Goal: Transaction & Acquisition: Book appointment/travel/reservation

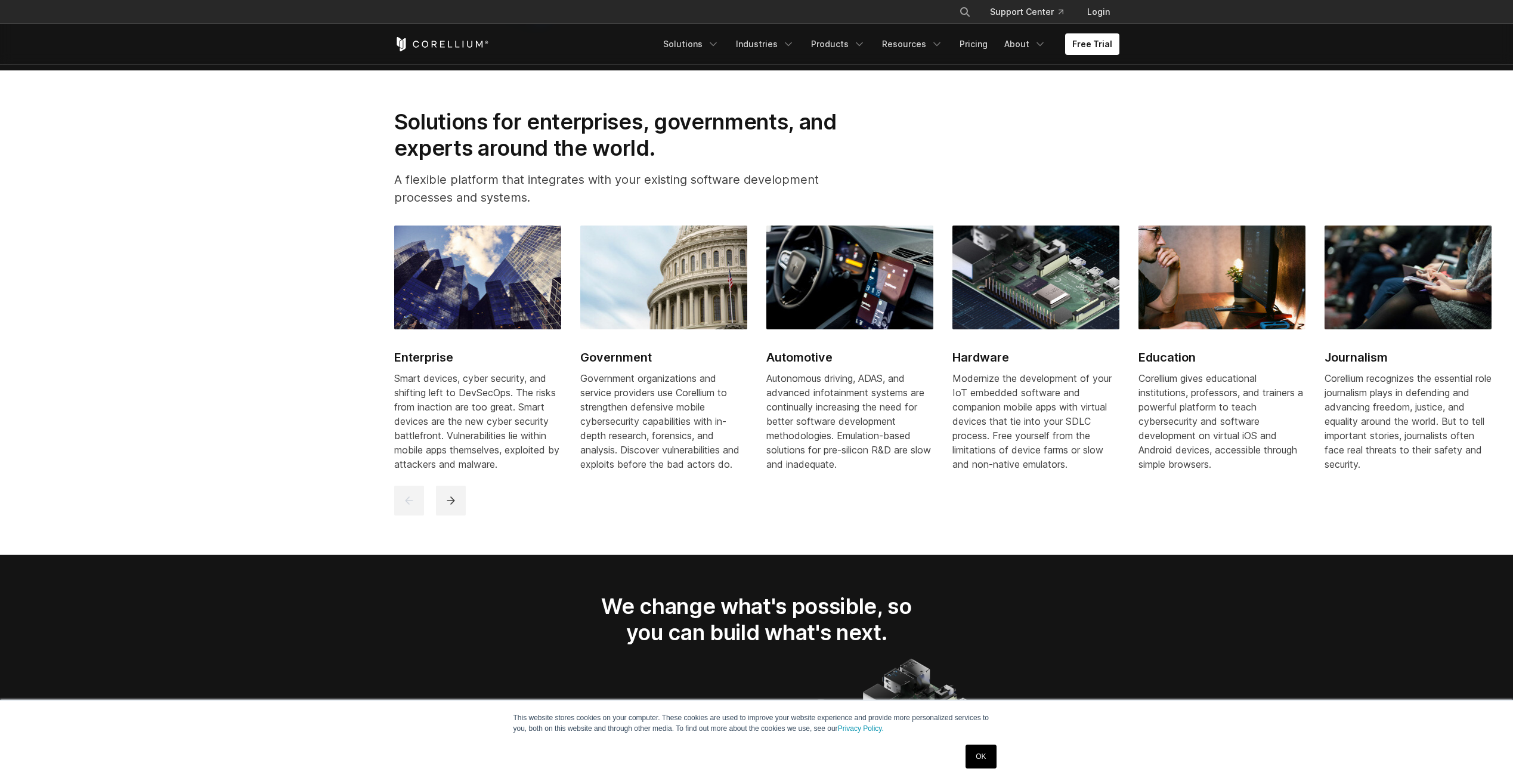
scroll to position [1399, 0]
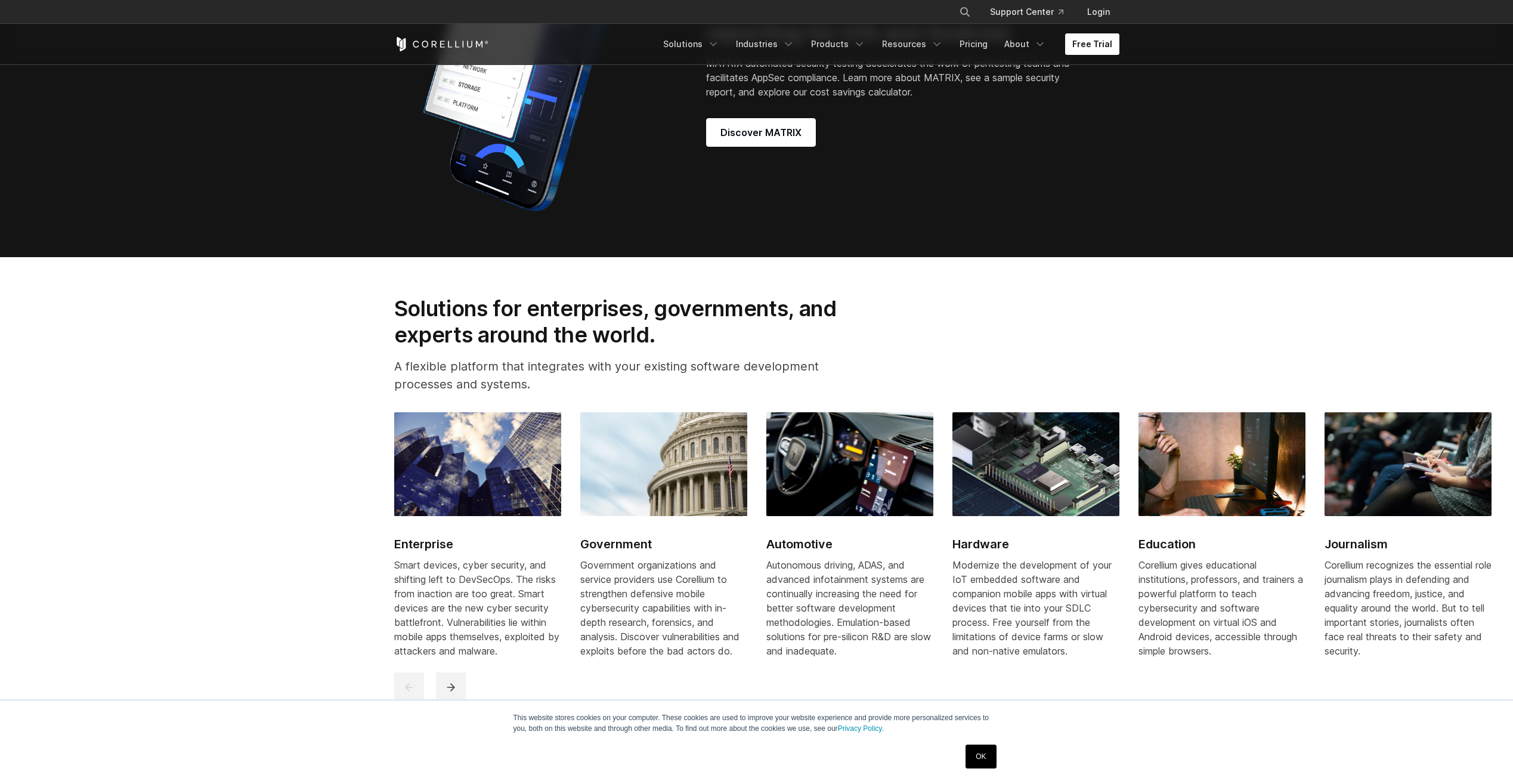
click at [1107, 46] on link "Free Trial" at bounding box center [1092, 44] width 54 height 22
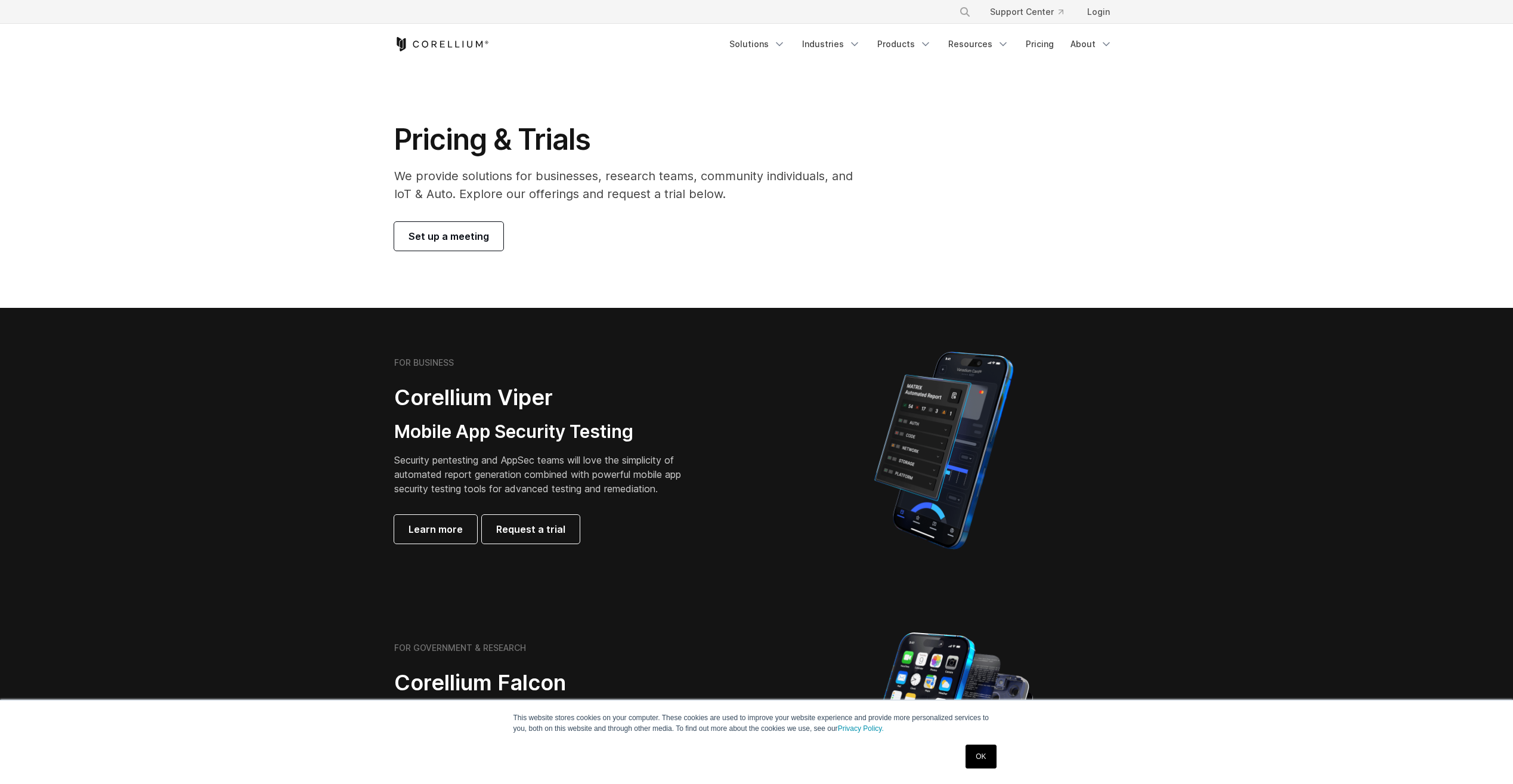
click at [455, 225] on link "Set up a meeting" at bounding box center [448, 236] width 109 height 28
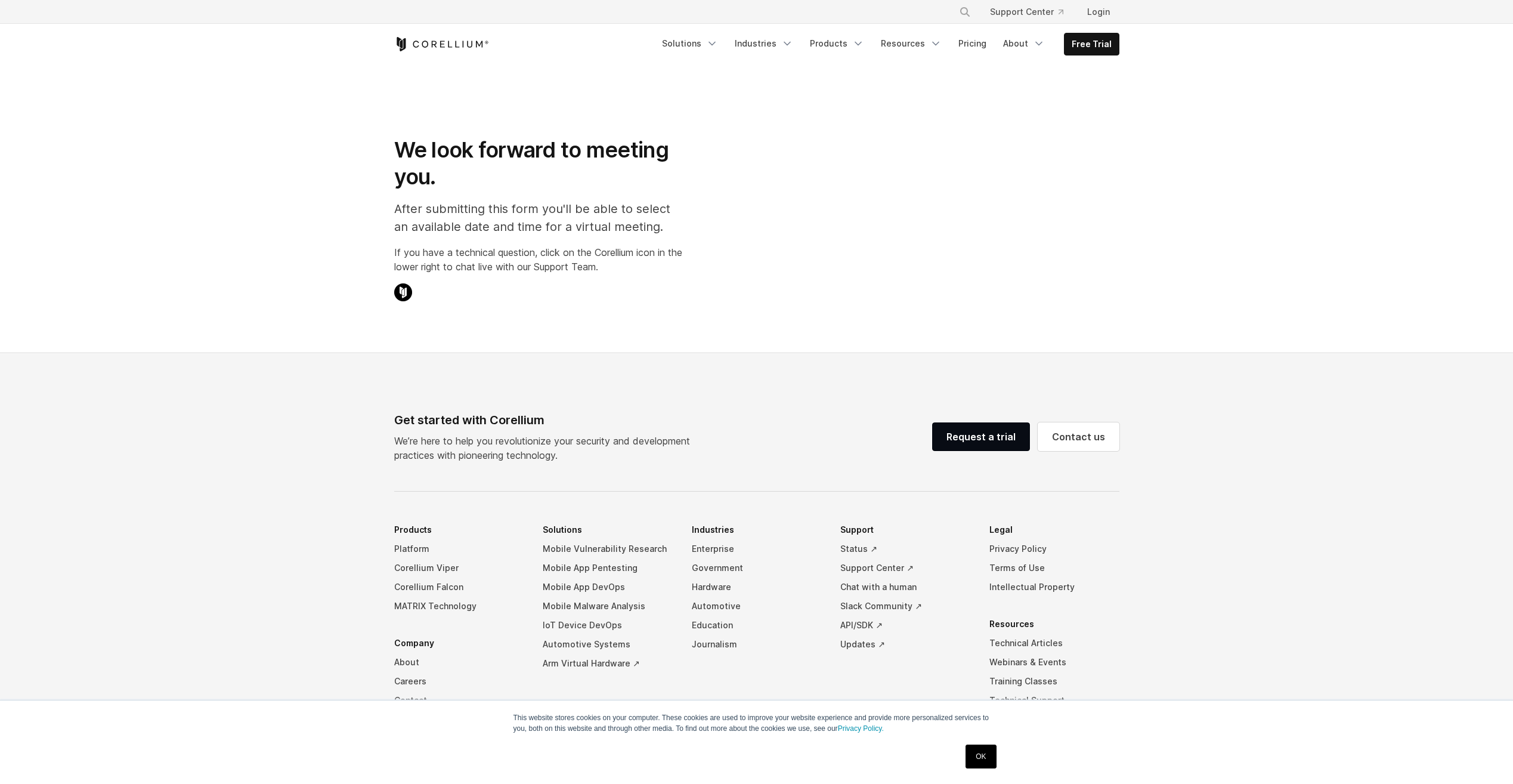
select select "**"
